Goal: Information Seeking & Learning: Learn about a topic

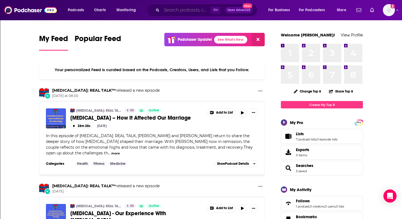
click at [173, 12] on input "Search podcasts, credits, & more..." at bounding box center [186, 10] width 49 height 9
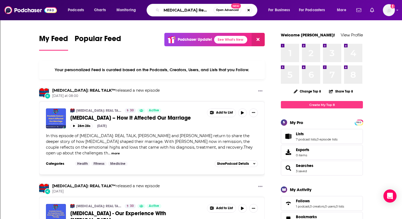
scroll to position [0, 4]
type input "[MEDICAL_DATA] Real Talk"
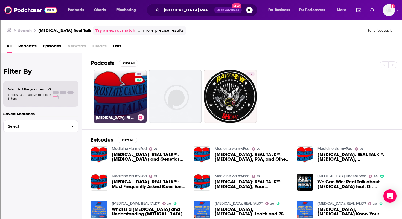
click at [114, 110] on link "30 PROSTATE CANCER: REAL TALK™" at bounding box center [120, 96] width 53 height 53
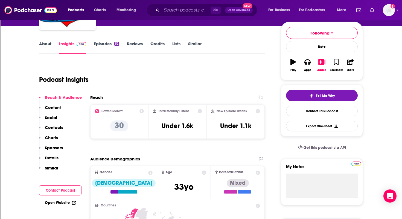
scroll to position [64, 0]
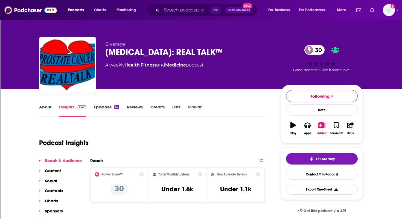
click at [44, 107] on link "About" at bounding box center [45, 110] width 12 height 13
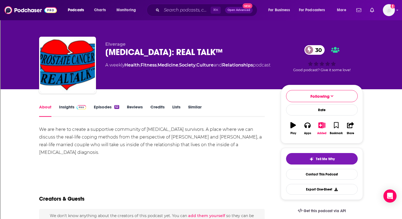
click at [69, 107] on link "Insights" at bounding box center [72, 110] width 27 height 13
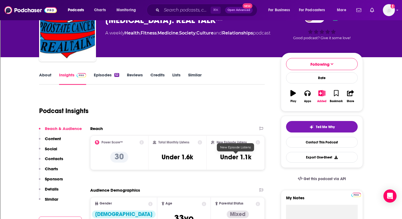
scroll to position [33, 0]
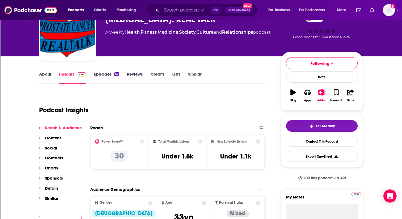
click at [100, 73] on link "Episodes 52" at bounding box center [106, 77] width 25 height 13
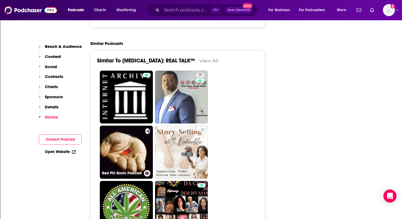
scroll to position [735, 0]
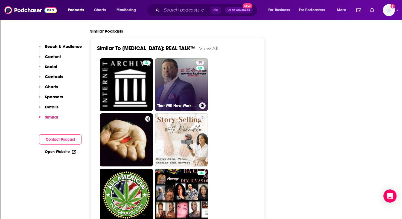
click at [172, 91] on link "30 That Will Nevr Work Podcast" at bounding box center [181, 84] width 53 height 53
type input "[URL][DOMAIN_NAME]"
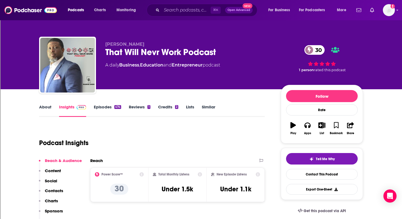
click at [101, 107] on link "Episodes 474" at bounding box center [107, 110] width 27 height 13
type input "[URL][DOMAIN_NAME][MEDICAL_DATA]"
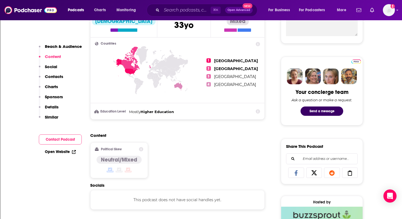
scroll to position [182, 0]
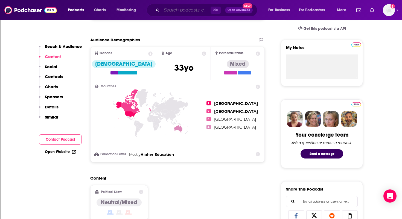
click at [182, 10] on input "Search podcasts, credits, & more..." at bounding box center [186, 10] width 49 height 9
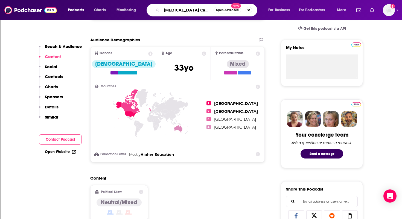
type input "[MEDICAL_DATA]"
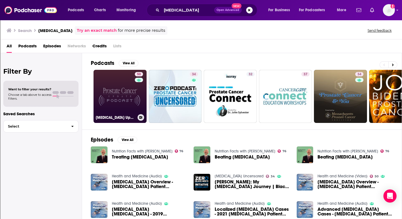
click at [120, 104] on link "50 [MEDICAL_DATA] Update" at bounding box center [120, 96] width 53 height 53
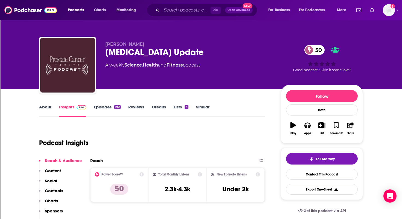
click at [45, 106] on link "About" at bounding box center [45, 110] width 12 height 13
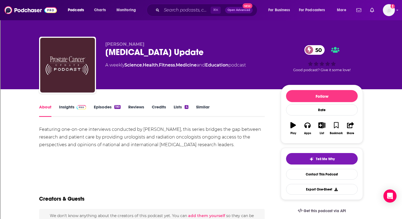
click at [69, 107] on link "Insights" at bounding box center [72, 110] width 27 height 13
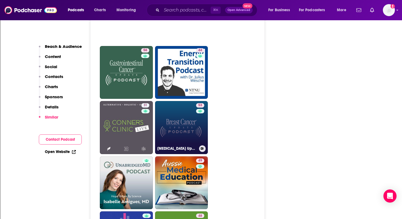
scroll to position [908, 0]
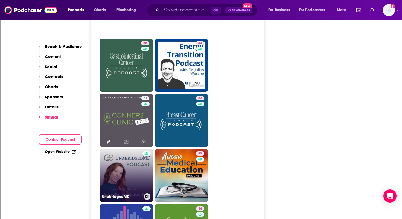
click at [139, 157] on link "UnabridgedMD" at bounding box center [126, 175] width 53 height 53
type input "[URL][DOMAIN_NAME]"
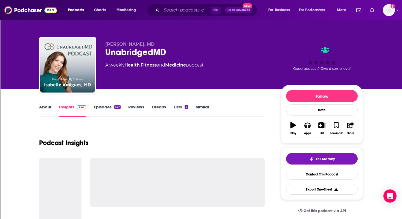
click at [48, 106] on link "About" at bounding box center [45, 110] width 12 height 13
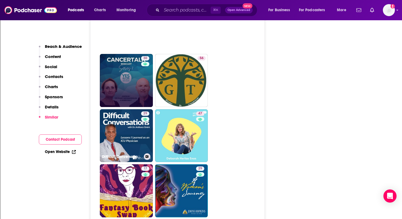
scroll to position [1209, 0]
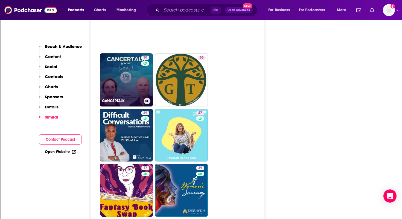
click at [122, 71] on link "30 CANCERTALK" at bounding box center [126, 79] width 53 height 53
type input "[URL][DOMAIN_NAME]"
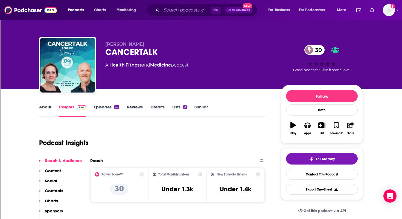
click at [44, 106] on link "About" at bounding box center [45, 110] width 12 height 13
type input "[URL][DOMAIN_NAME][MEDICAL_DATA]"
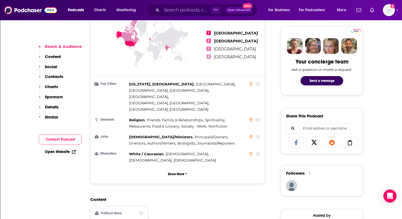
scroll to position [275, 0]
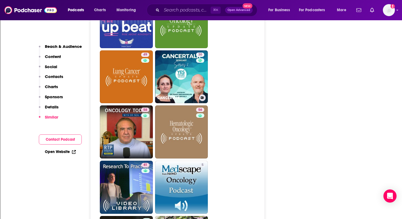
scroll to position [1117, 0]
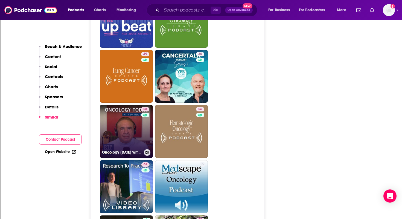
click at [131, 106] on link "58 Oncology [DATE] with [PERSON_NAME]" at bounding box center [126, 131] width 53 height 53
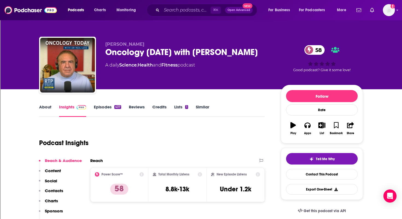
type input "[URL][DOMAIN_NAME][MEDICAL_DATA]"
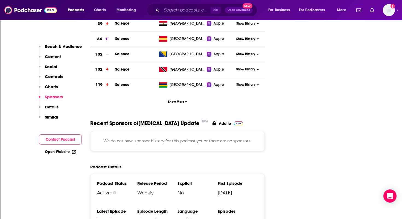
scroll to position [627, 0]
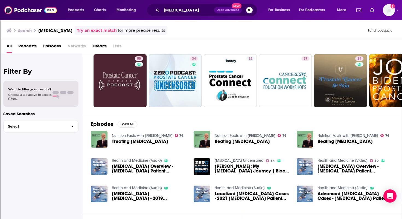
scroll to position [10, 0]
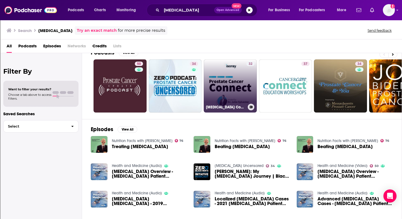
click at [223, 86] on link "32 [MEDICAL_DATA] Connect" at bounding box center [230, 85] width 53 height 53
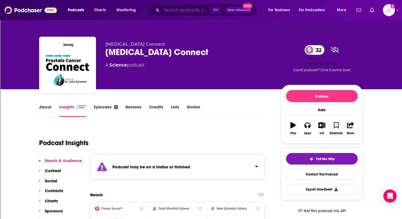
click at [175, 10] on input "Search podcasts, credits, & more..." at bounding box center [186, 10] width 49 height 9
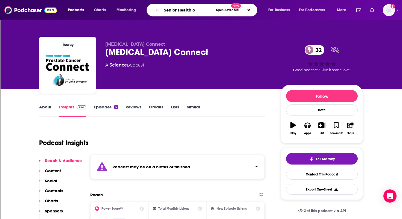
type input "Senior Health"
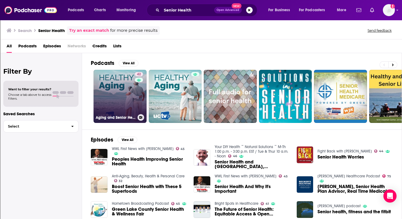
click at [114, 100] on link "42 Aging and Senior Health (Audio)" at bounding box center [120, 96] width 53 height 53
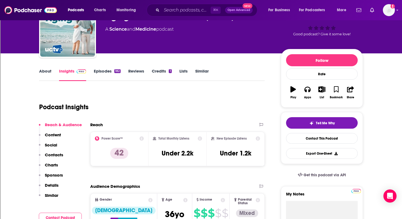
scroll to position [36, 0]
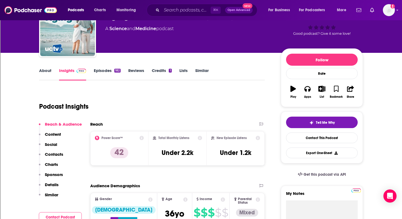
click at [43, 70] on link "About" at bounding box center [45, 74] width 12 height 13
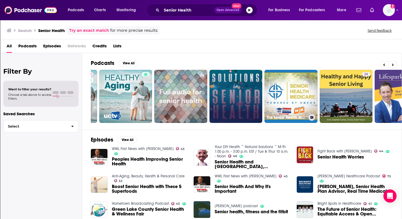
scroll to position [0, 57]
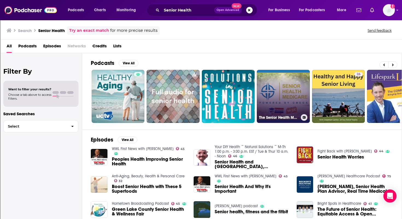
click at [275, 92] on link "The Senior Health Medicare Show" at bounding box center [283, 96] width 53 height 53
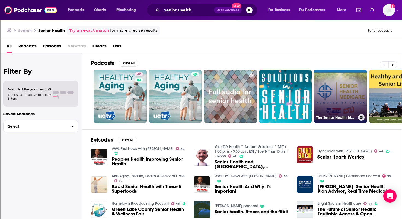
click at [346, 89] on link "The Senior Health Medicare Show" at bounding box center [340, 96] width 53 height 53
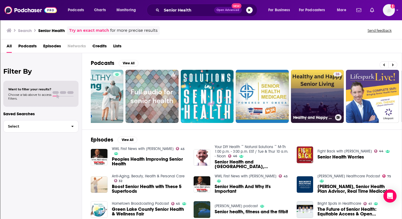
scroll to position [0, 82]
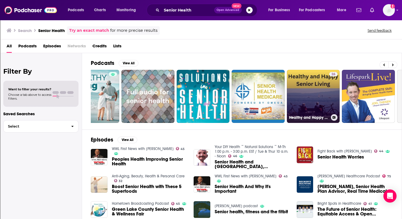
click at [304, 87] on link "26 Healthy and Happy Senior Living" at bounding box center [313, 96] width 53 height 53
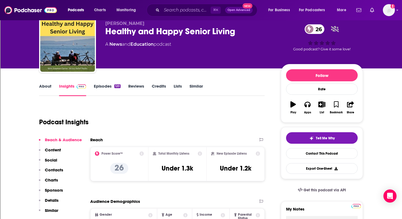
scroll to position [22, 0]
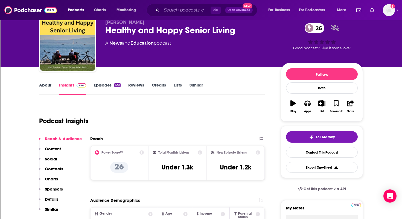
click at [43, 84] on link "About" at bounding box center [45, 88] width 12 height 13
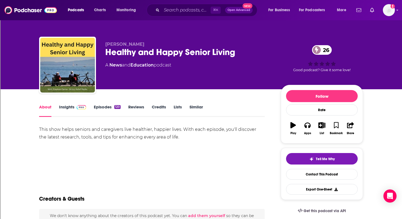
click at [100, 107] on link "Episodes 120" at bounding box center [107, 110] width 27 height 13
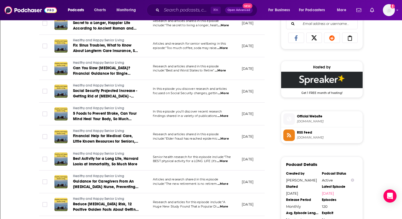
scroll to position [360, 0]
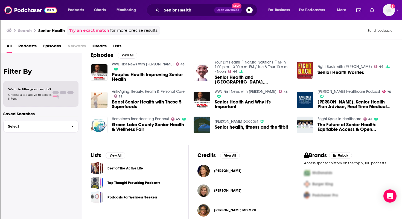
scroll to position [90, 0]
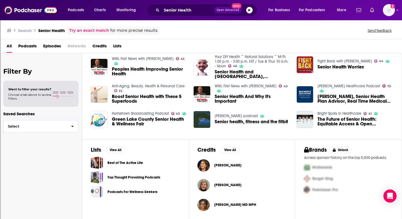
click at [328, 123] on span "The Future of Senior Health: Equitable Access & Open Enrollment" at bounding box center [355, 121] width 75 height 9
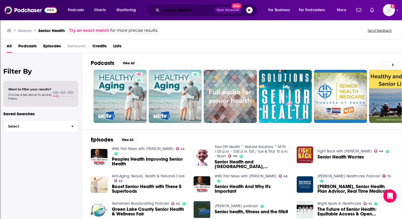
click at [193, 10] on input "Senior Health" at bounding box center [188, 10] width 53 height 9
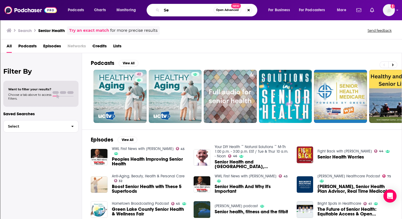
type input "S"
type input "P"
type input "women and health"
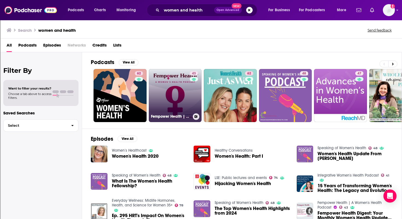
click at [171, 100] on link "43 Fempower Health | A Women's Health Podcast" at bounding box center [175, 95] width 53 height 53
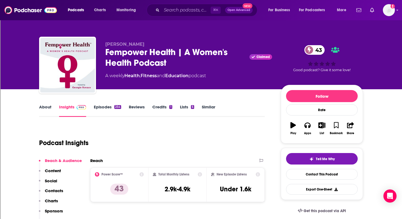
click at [43, 106] on link "About" at bounding box center [45, 110] width 12 height 13
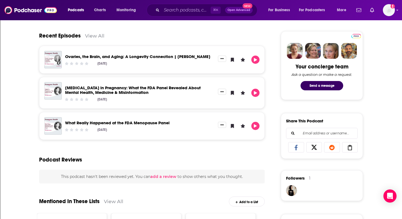
scroll to position [251, 0]
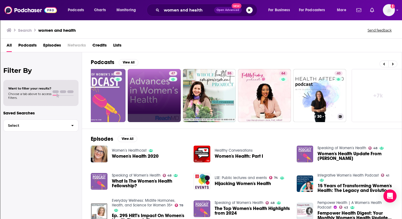
scroll to position [0, 191]
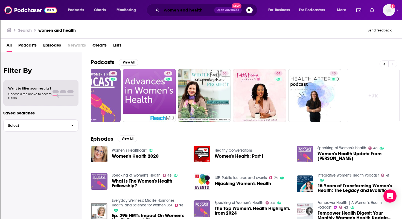
click at [205, 9] on input "women and health" at bounding box center [188, 10] width 53 height 9
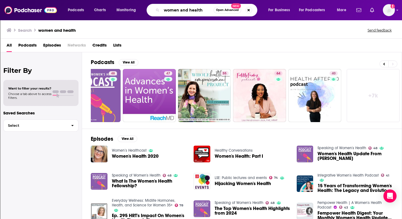
click at [205, 10] on input "women and health" at bounding box center [188, 10] width 52 height 9
type input "women caretakers"
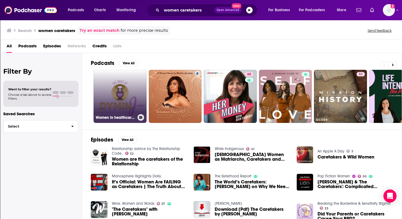
click at [118, 108] on link "Women in healthcare- [MEDICAL_DATA] Special" at bounding box center [120, 96] width 53 height 53
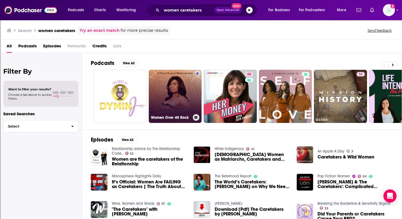
click at [175, 106] on link "Women Over 40 Rock" at bounding box center [175, 96] width 53 height 53
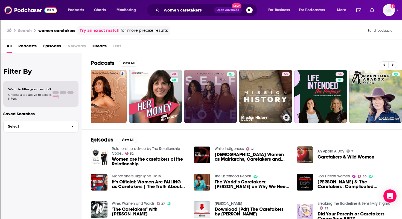
scroll to position [0, 76]
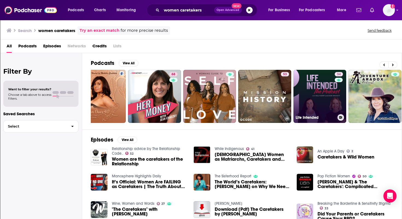
click at [316, 100] on link "34 Life Intended" at bounding box center [319, 96] width 53 height 53
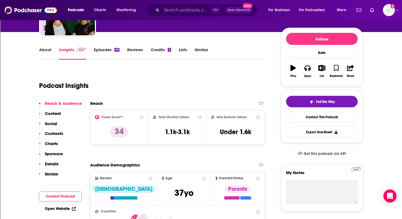
scroll to position [57, 0]
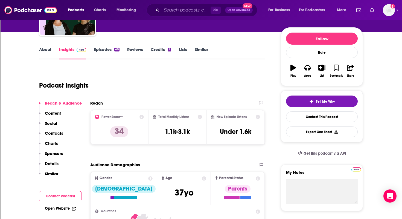
click at [43, 47] on link "About" at bounding box center [45, 53] width 12 height 13
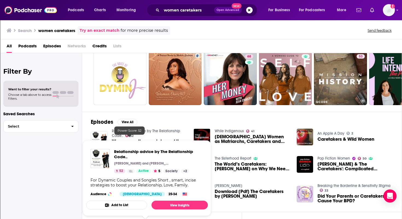
scroll to position [22, 0]
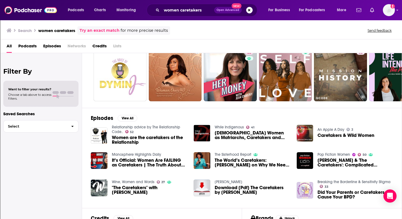
click at [147, 137] on span "Women are the caretakers of the Relationship" at bounding box center [149, 139] width 75 height 9
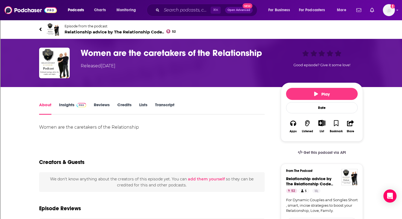
click at [71, 104] on link "Insights" at bounding box center [72, 108] width 27 height 13
